Goal: Transaction & Acquisition: Download file/media

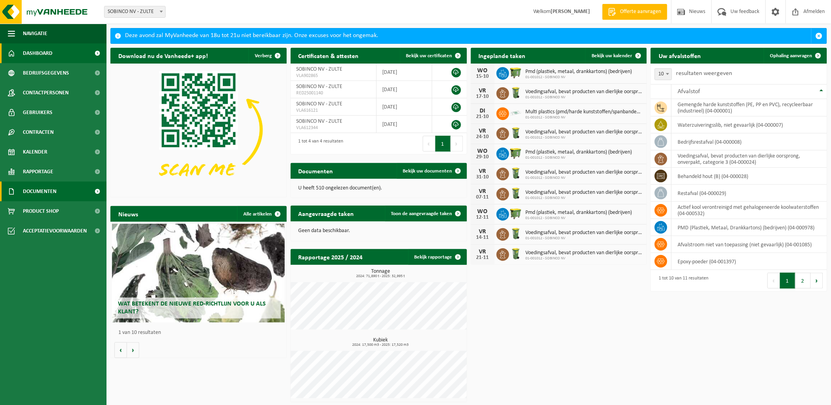
click at [40, 191] on span "Documenten" at bounding box center [40, 192] width 34 height 20
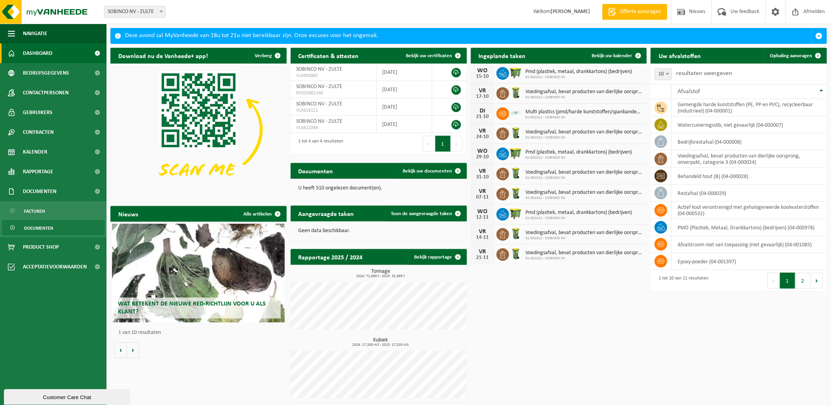
click at [40, 230] on span "Documenten" at bounding box center [38, 228] width 29 height 15
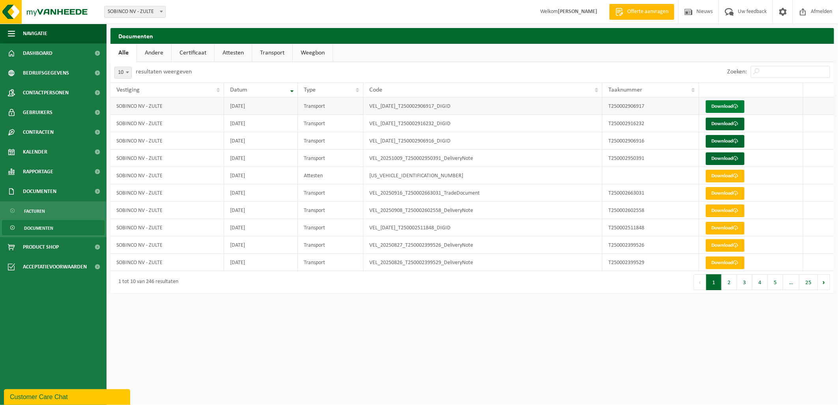
click at [720, 107] on link "Download" at bounding box center [725, 106] width 39 height 13
click at [723, 123] on link "Download" at bounding box center [725, 124] width 39 height 13
click at [721, 139] on link "Download" at bounding box center [725, 141] width 39 height 13
click at [722, 155] on link "Download" at bounding box center [725, 158] width 39 height 13
drag, startPoint x: 813, startPoint y: 8, endPoint x: 813, endPoint y: 18, distance: 9.9
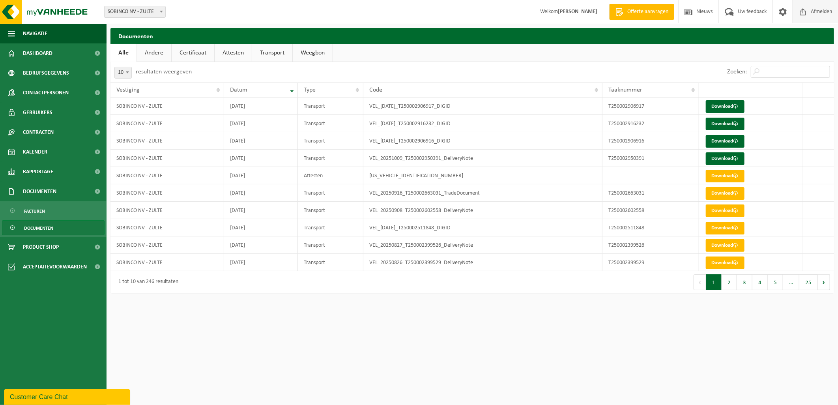
click at [813, 8] on span "Afmelden" at bounding box center [821, 11] width 25 height 23
